Goal: Information Seeking & Learning: Learn about a topic

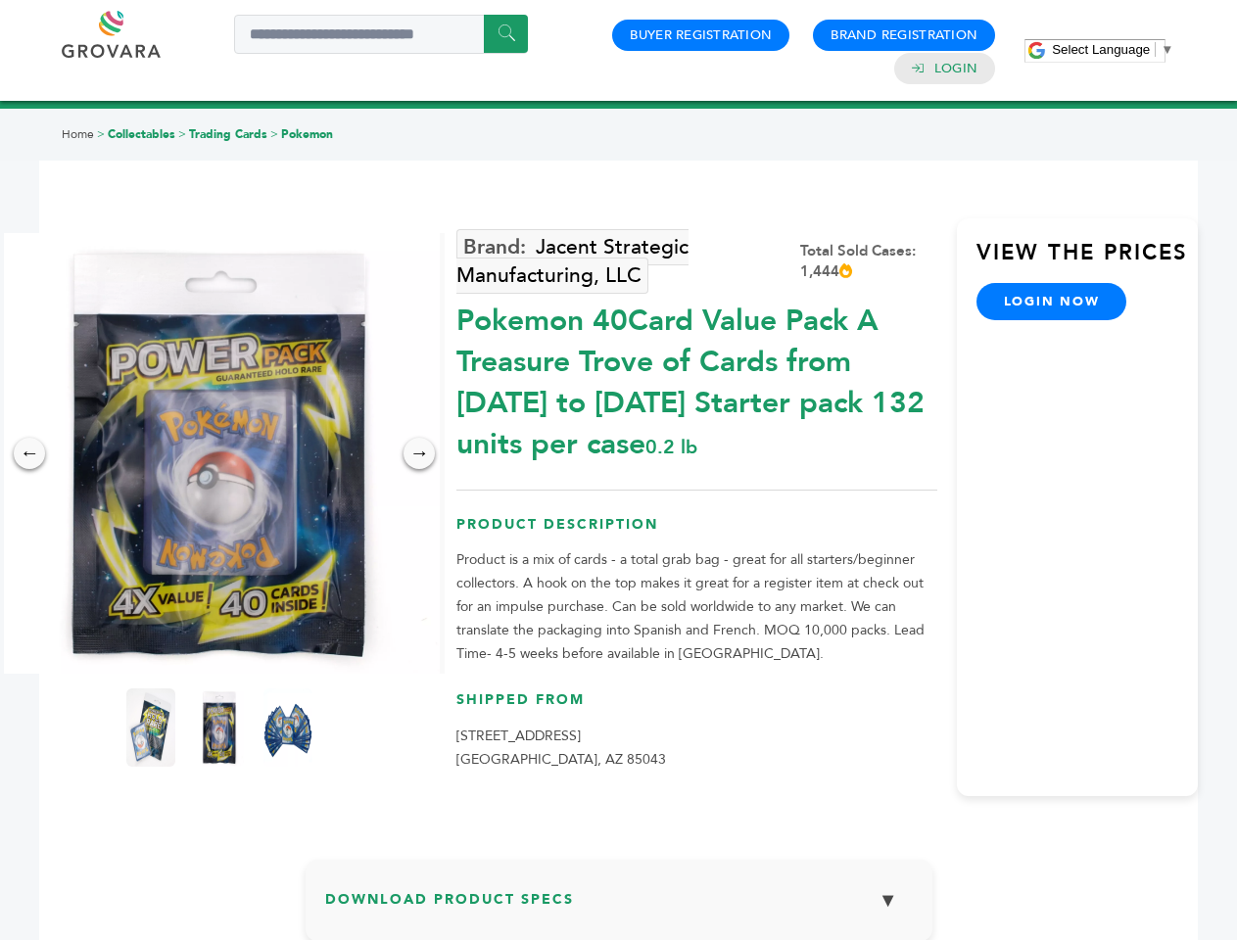
click at [1113, 49] on span "Select Language" at bounding box center [1101, 49] width 98 height 15
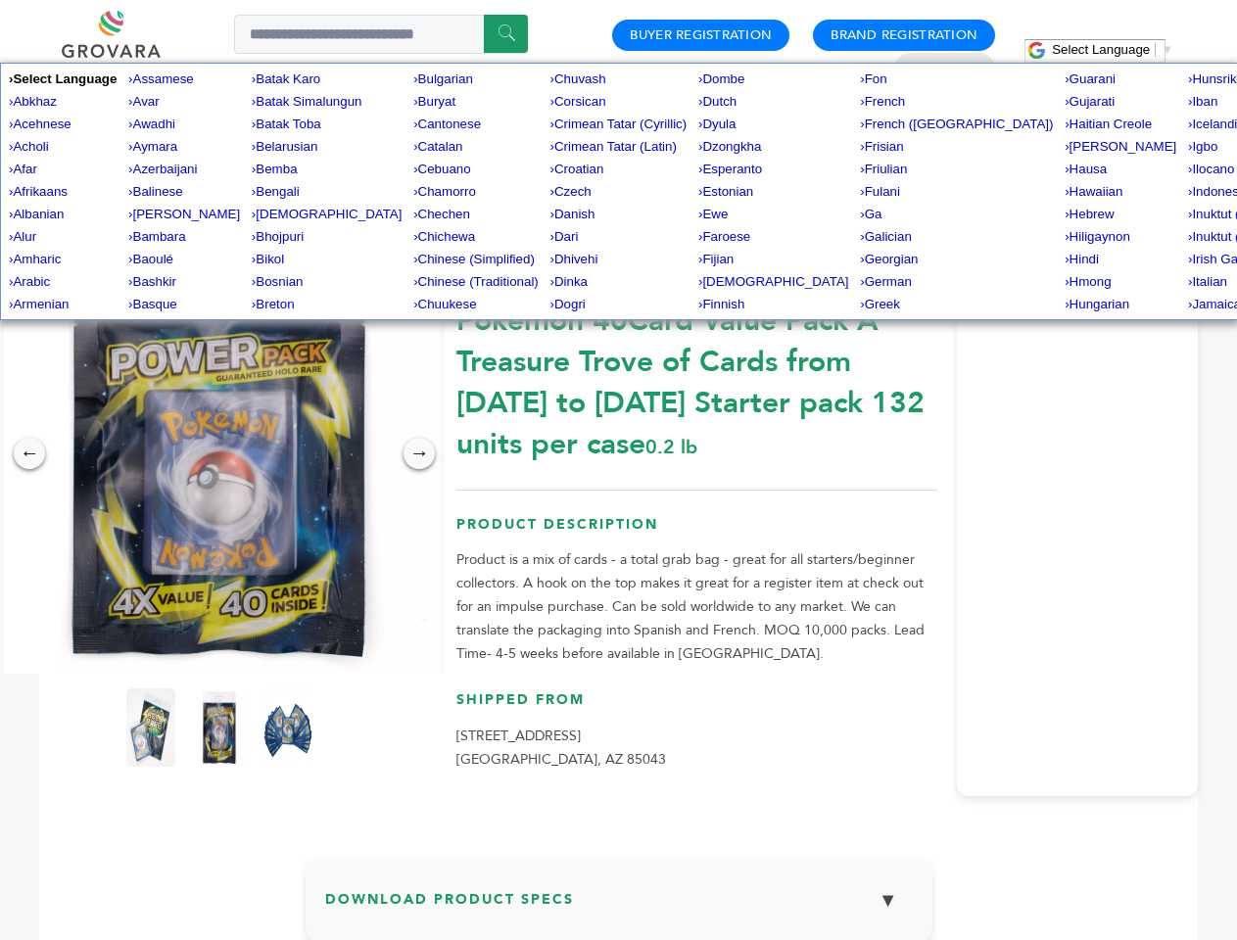
click at [219, 453] on img at bounding box center [219, 453] width 441 height 441
click at [0, 0] on div "×" at bounding box center [0, 0] width 0 height 0
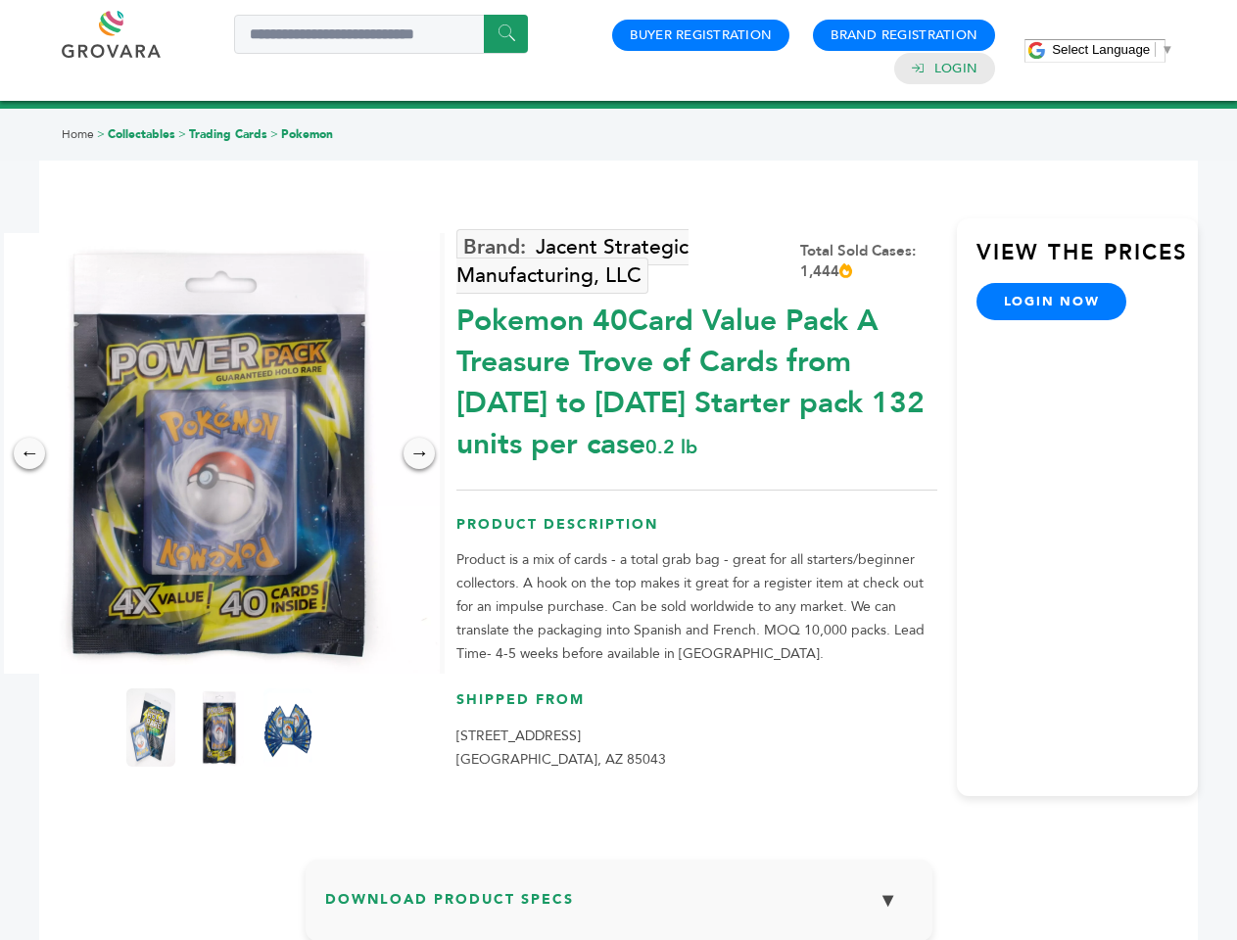
click at [419, 453] on div "→" at bounding box center [419, 453] width 31 height 31
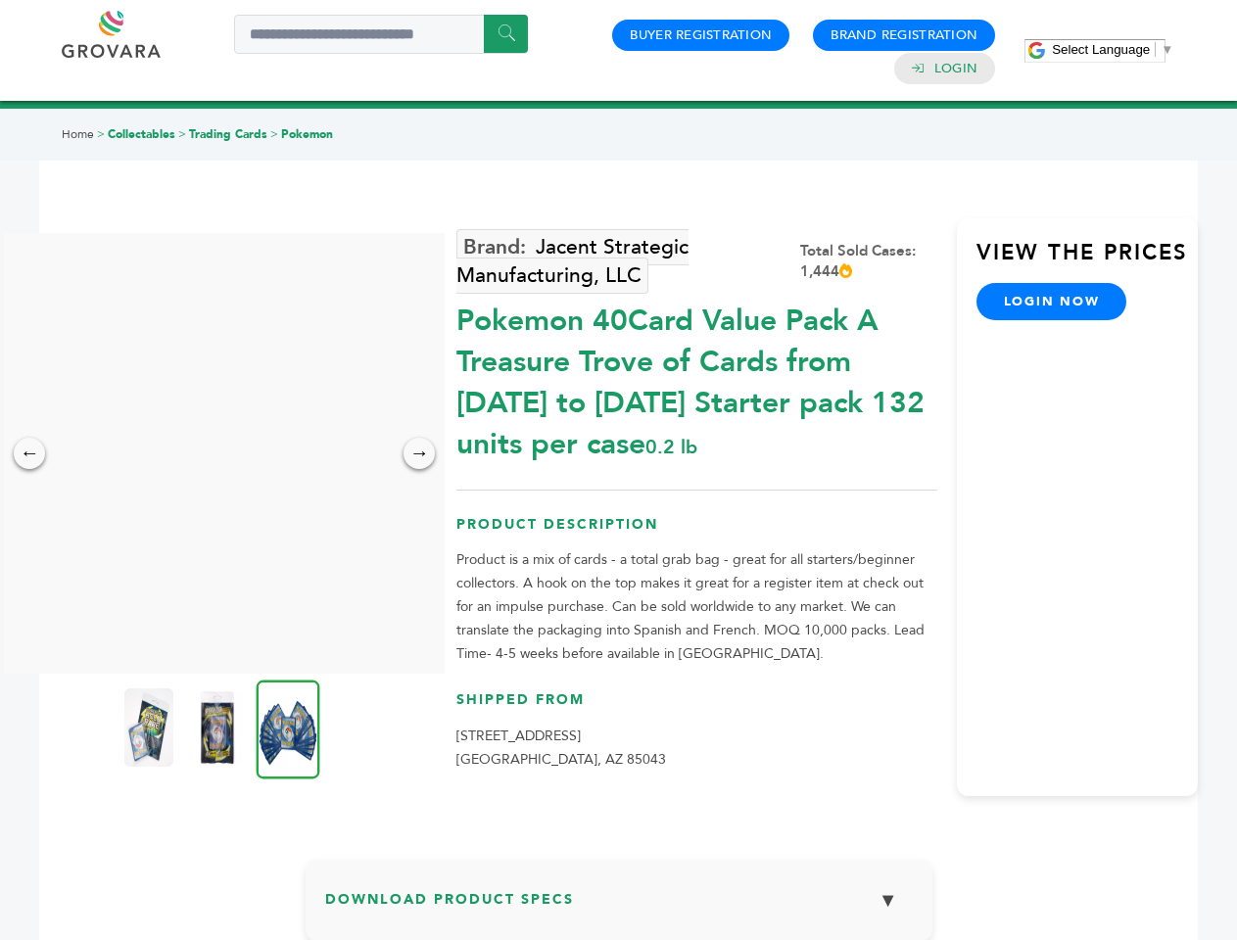
click at [151, 728] on img at bounding box center [148, 728] width 49 height 78
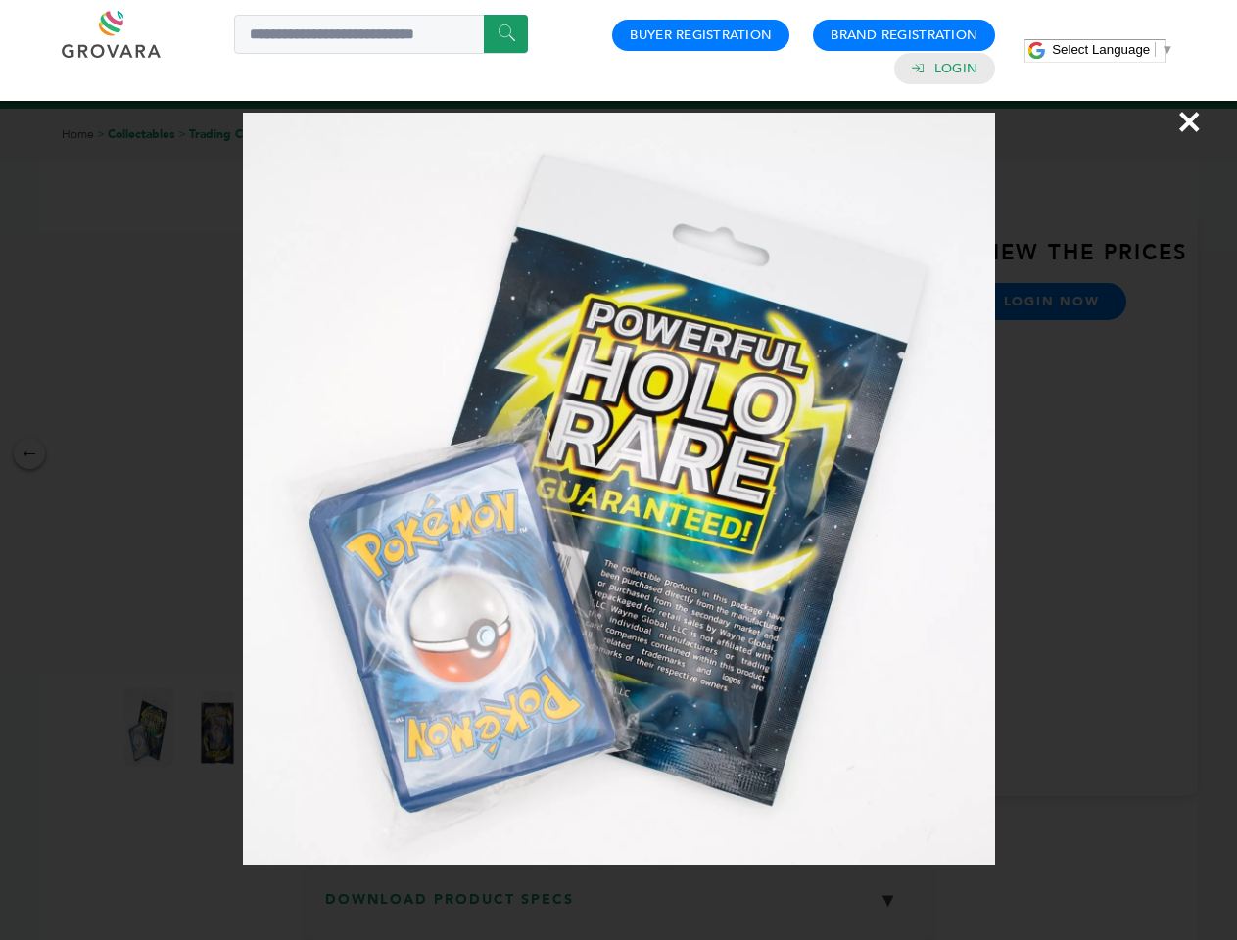
click at [219, 728] on div "×" at bounding box center [618, 470] width 1237 height 940
click at [288, 728] on img at bounding box center [289, 729] width 64 height 99
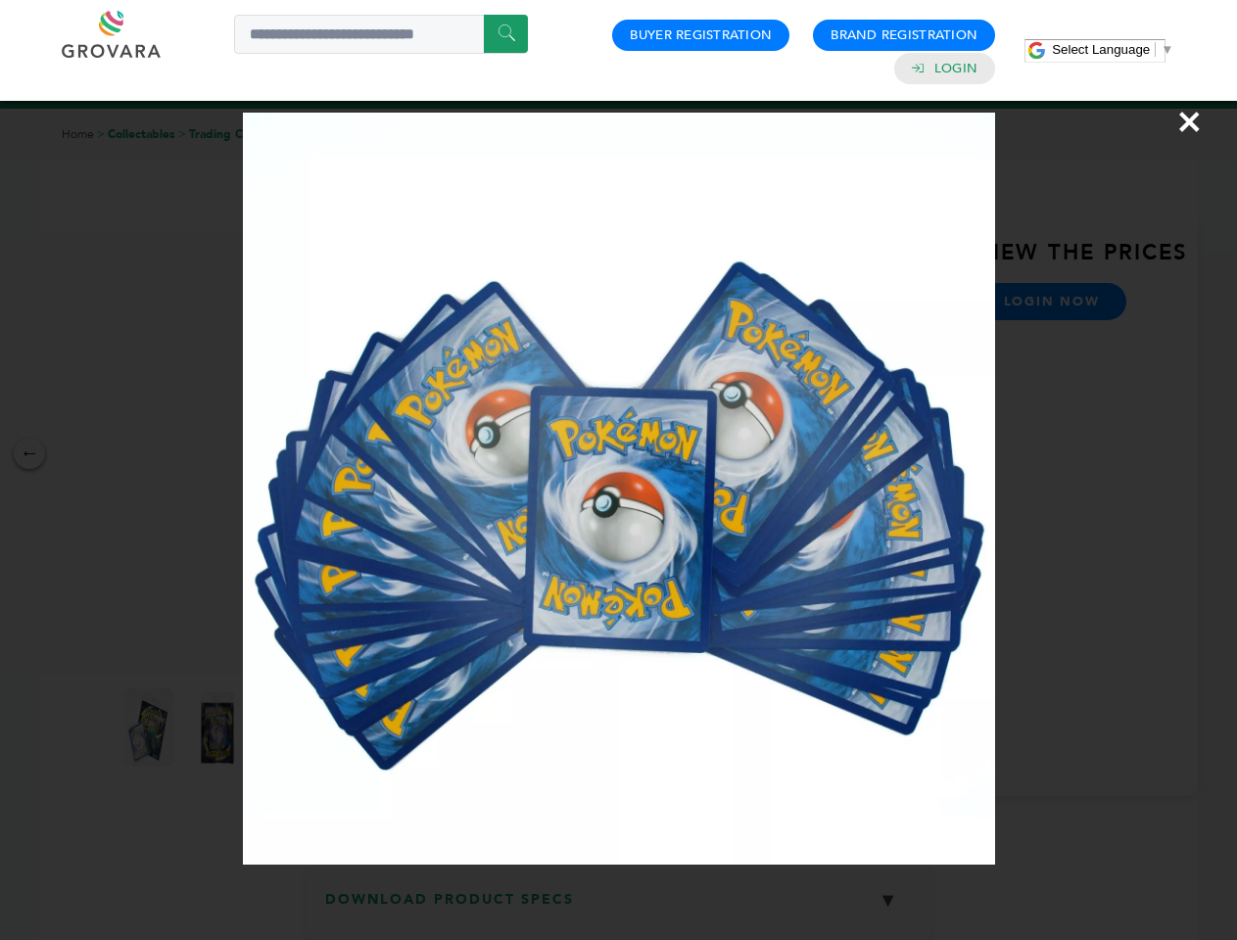
click at [619, 908] on div "×" at bounding box center [618, 470] width 1237 height 940
